Goal: Task Accomplishment & Management: Manage account settings

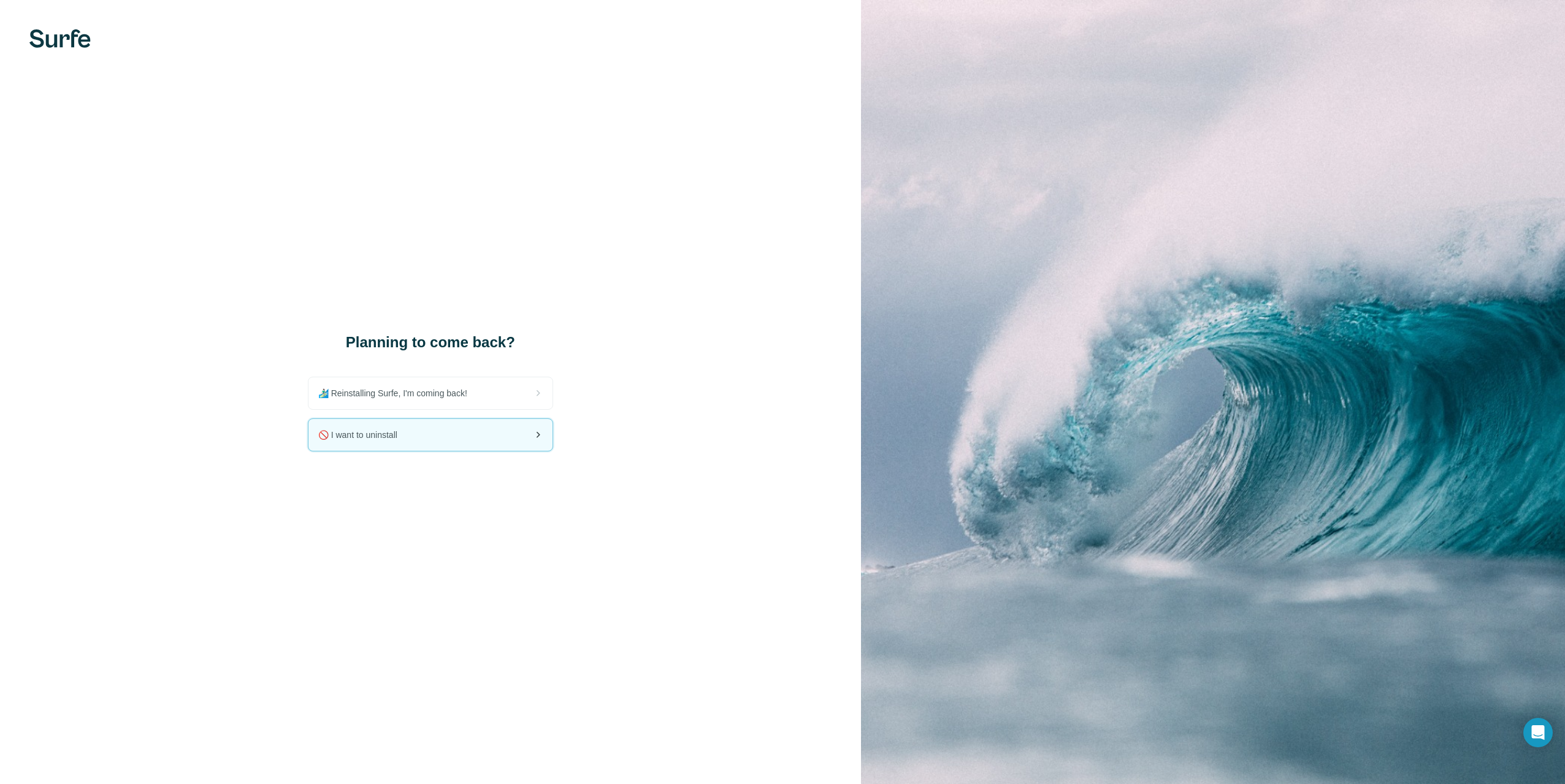
click at [404, 443] on div "🚫 I want to uninstall" at bounding box center [430, 435] width 244 height 32
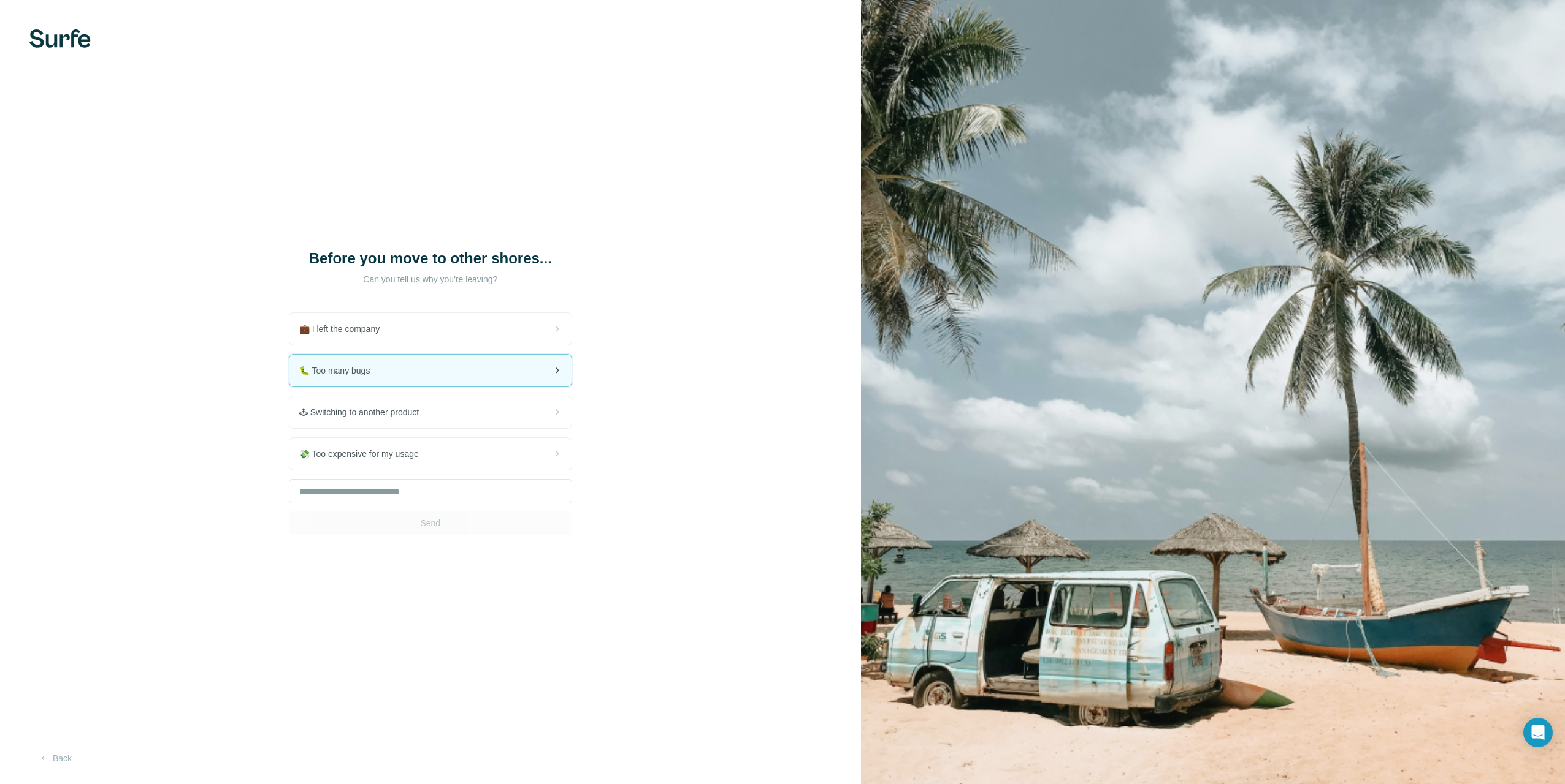
click at [420, 380] on div "🐛 Too many bugs" at bounding box center [430, 370] width 282 height 32
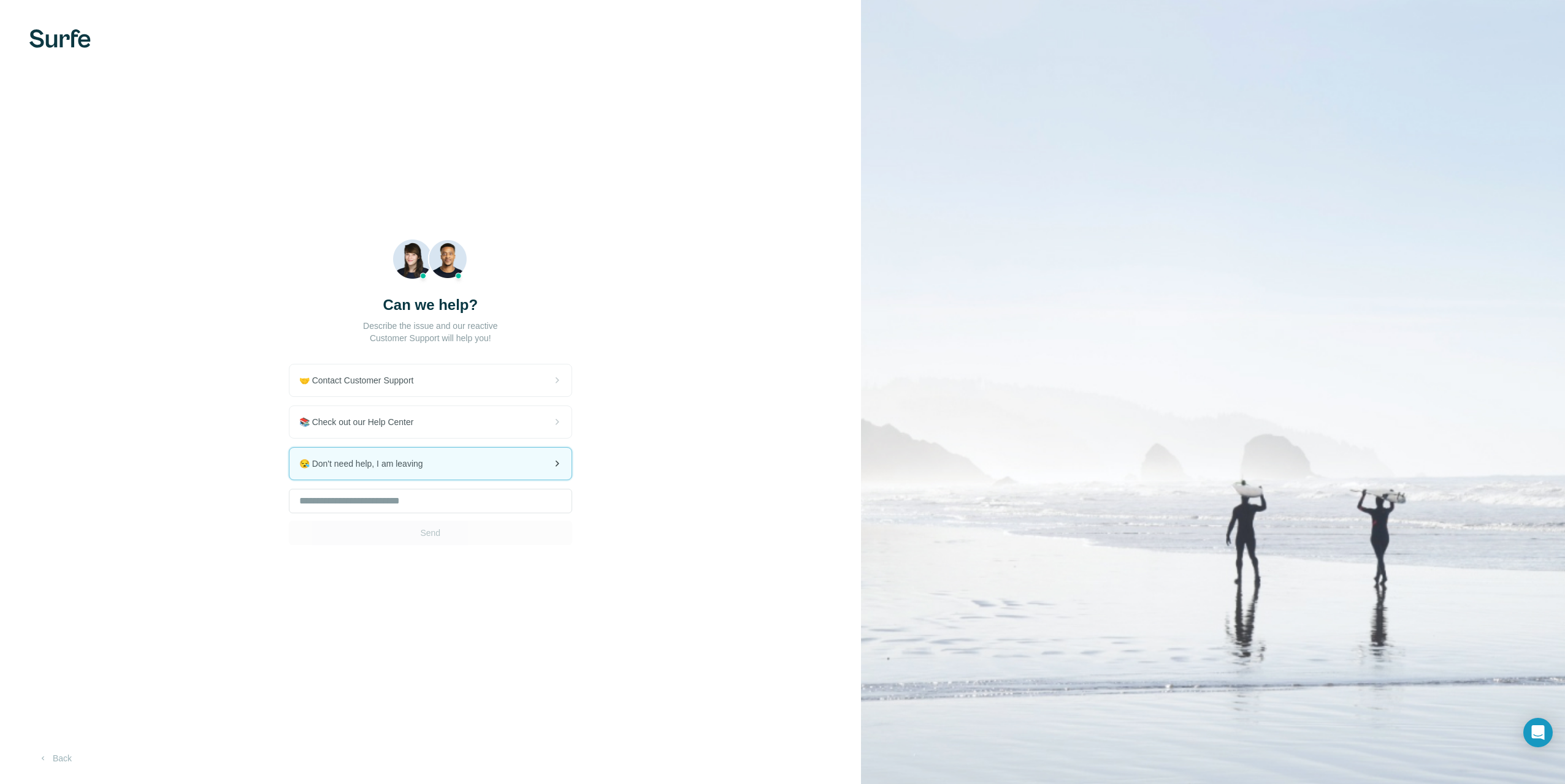
click at [420, 467] on span "😪 Don't need help, I am leaving" at bounding box center [366, 464] width 133 height 12
